Goal: Find specific page/section: Find specific page/section

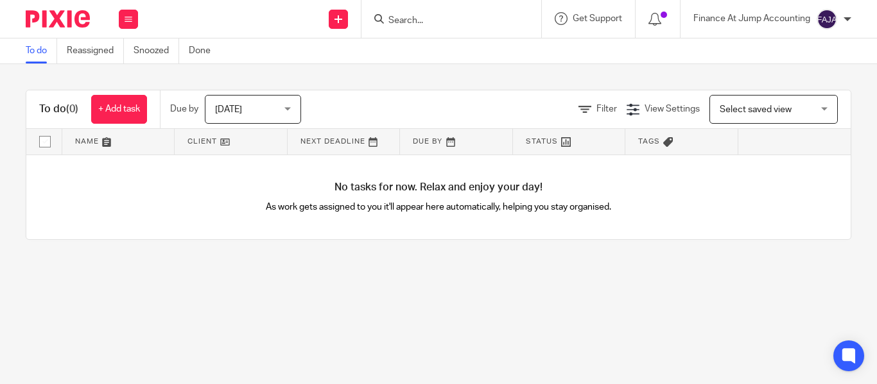
click at [417, 26] on input "Search" at bounding box center [445, 21] width 116 height 12
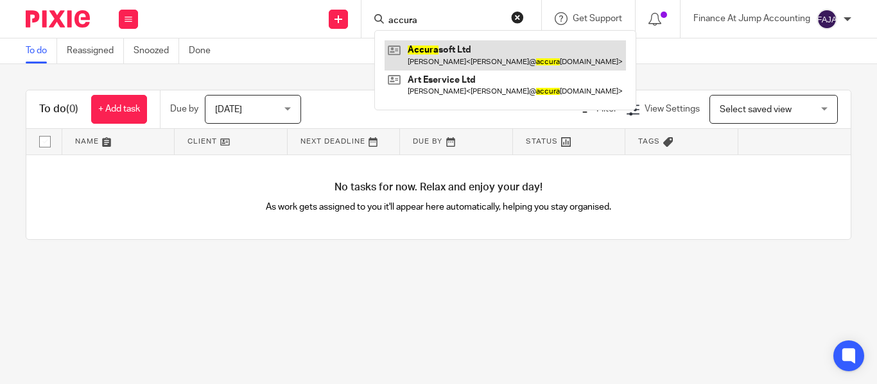
type input "accura"
click at [451, 55] on link at bounding box center [504, 55] width 241 height 30
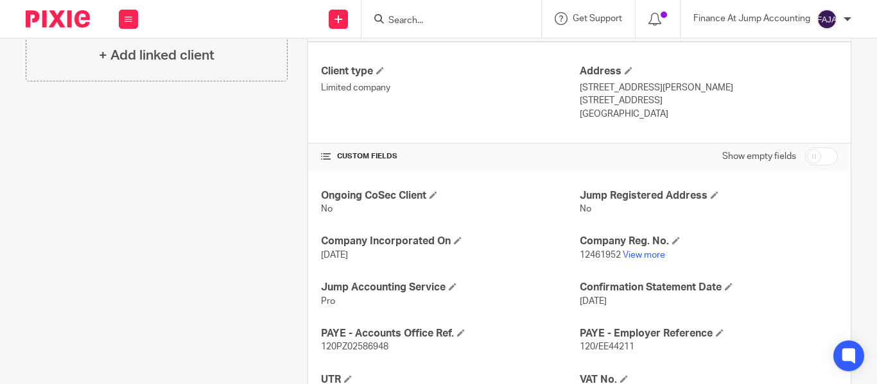
scroll to position [470, 0]
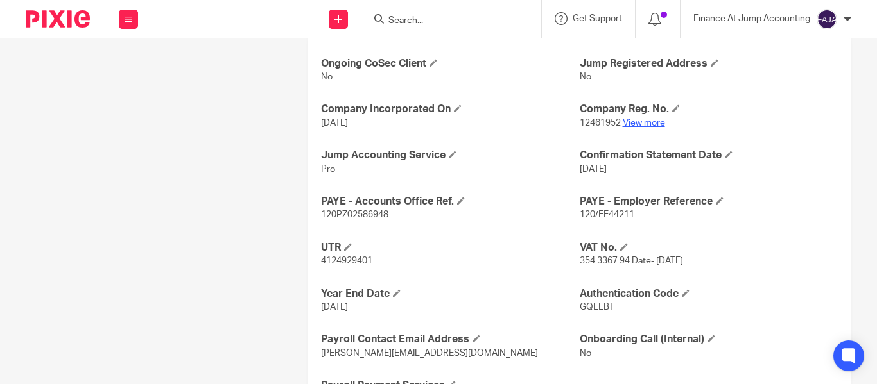
click at [639, 126] on link "View more" at bounding box center [644, 123] width 42 height 9
